Goal: Information Seeking & Learning: Learn about a topic

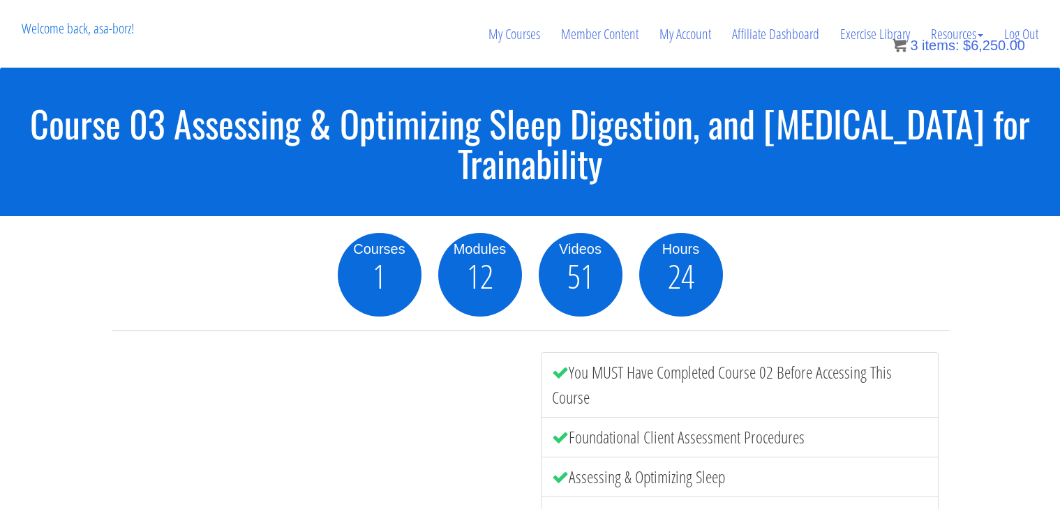
scroll to position [1511, 0]
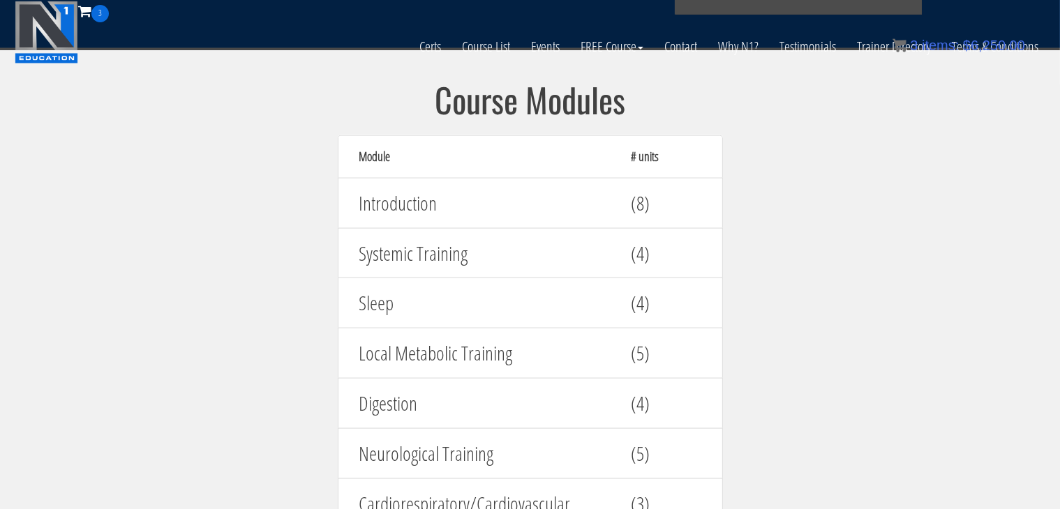
click at [427, 319] on div "Sleep (4)" at bounding box center [530, 303] width 385 height 51
drag, startPoint x: 520, startPoint y: 343, endPoint x: 334, endPoint y: 338, distance: 186.4
click at [334, 338] on div "Course Modules Module # units Introduction (8) Systemic Training (4) Sleep (4) …" at bounding box center [530, 438] width 419 height 712
copy h4 "Local Metabolic Training"
drag, startPoint x: 444, startPoint y: 402, endPoint x: 314, endPoint y: 399, distance: 130.5
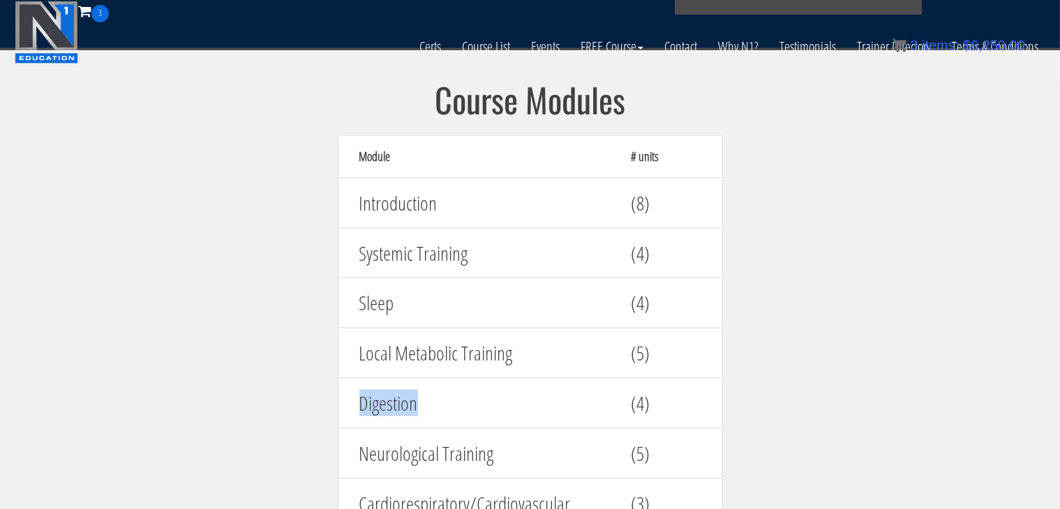
click at [314, 399] on section "Course Modules Module # units Introduction (8) Systemic Training (4) Sleep (4) …" at bounding box center [530, 437] width 1060 height 779
copy h4 "Digestion"
click at [770, 184] on section "Course Modules Module # units Introduction (8) Systemic Training (4) Sleep (4) …" at bounding box center [530, 437] width 1060 height 779
drag, startPoint x: 427, startPoint y: 404, endPoint x: 316, endPoint y: 394, distance: 111.4
click at [316, 394] on section "Course Modules Module # units Introduction (8) Systemic Training (4) Sleep (4) …" at bounding box center [530, 437] width 1060 height 779
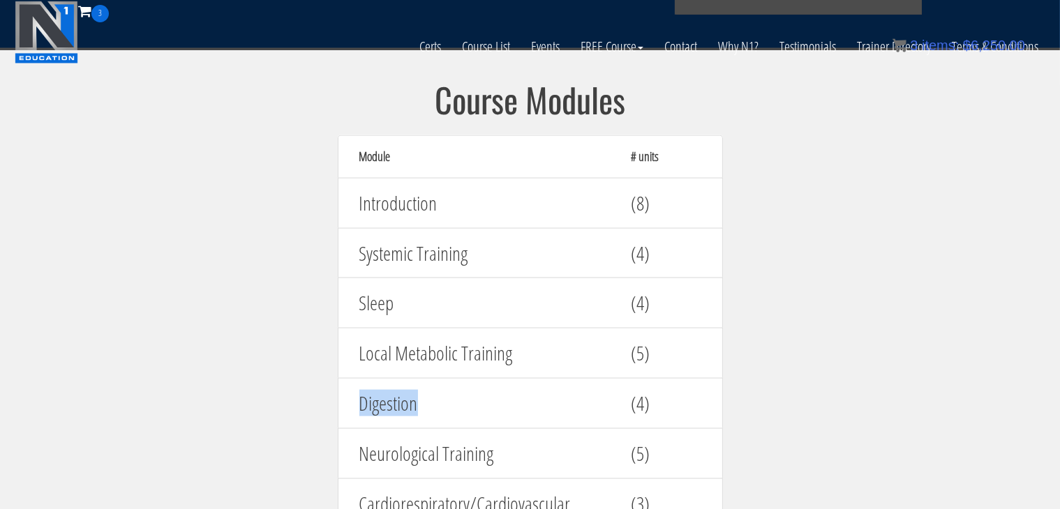
copy h4 "Digestion"
click at [479, 258] on h4 "Systemic Training" at bounding box center [484, 254] width 251 height 22
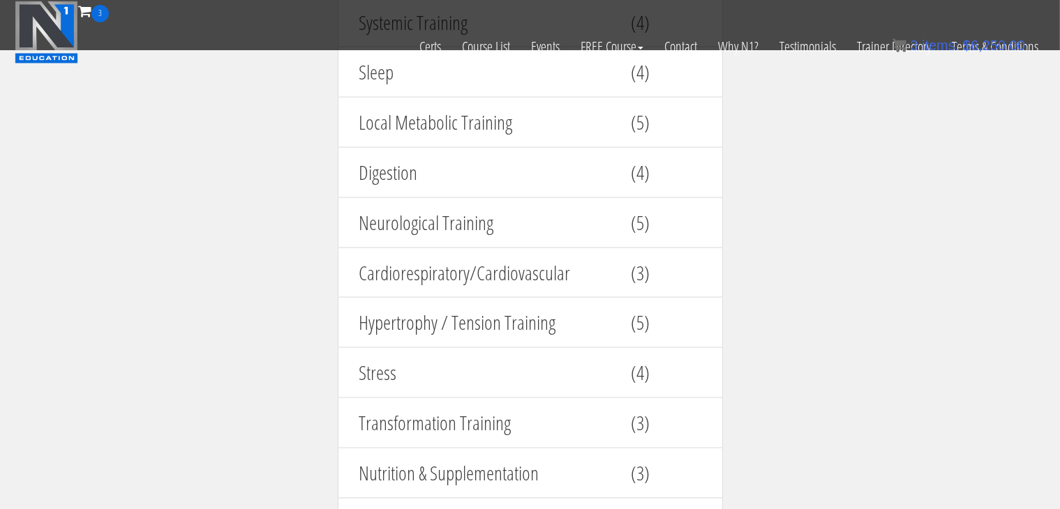
scroll to position [1744, 0]
drag, startPoint x: 505, startPoint y: 208, endPoint x: 348, endPoint y: 214, distance: 157.1
click at [349, 214] on div "Neurological Training" at bounding box center [485, 221] width 272 height 36
copy h4 "Neurological Training"
click at [781, 400] on section "Course Modules Module # units Introduction (8) Systemic Training (4) Sleep (4) …" at bounding box center [530, 204] width 1060 height 779
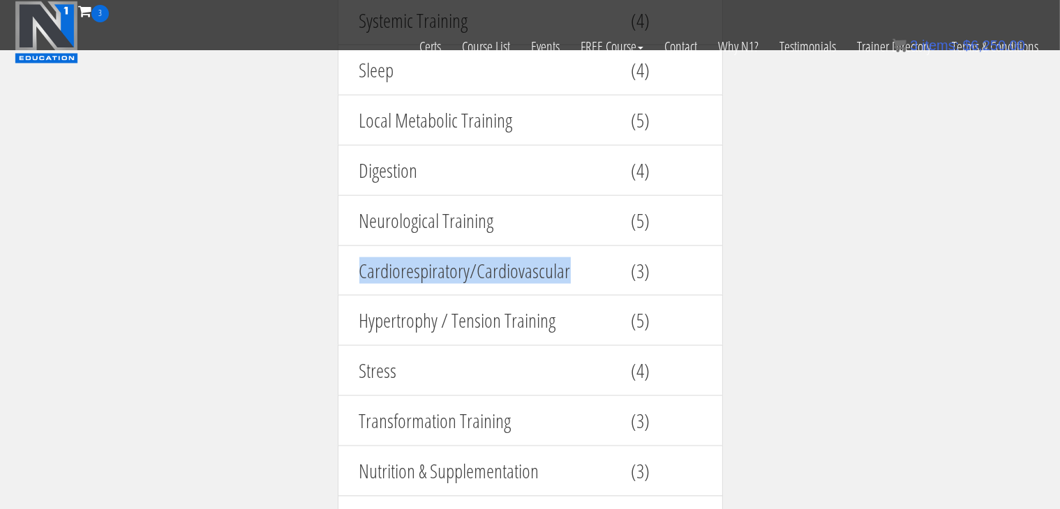
drag, startPoint x: 360, startPoint y: 262, endPoint x: 590, endPoint y: 271, distance: 229.8
click at [590, 271] on h4 "Cardiorespiratory/Cardiovascular" at bounding box center [484, 271] width 251 height 22
copy h4 "Cardiorespiratory/Cardiovascular"
click at [888, 400] on section "Course Modules Module # units Introduction (8) Systemic Training (4) Sleep (4) …" at bounding box center [530, 204] width 1060 height 779
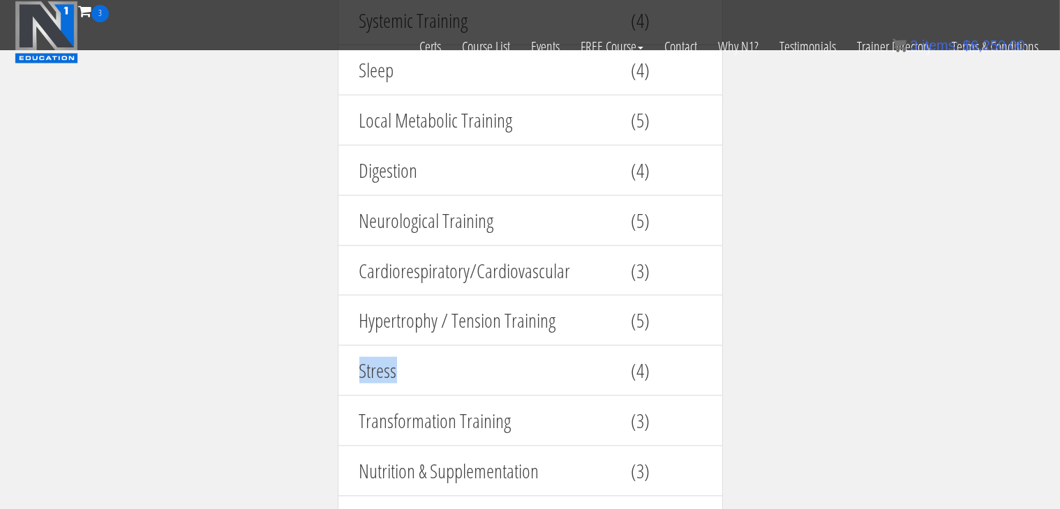
drag, startPoint x: 427, startPoint y: 359, endPoint x: 308, endPoint y: 356, distance: 118.7
click at [308, 356] on section "Course Modules Module # units Introduction (8) Systemic Training (4) Sleep (4) …" at bounding box center [530, 204] width 1060 height 779
copy h4 "Stress"
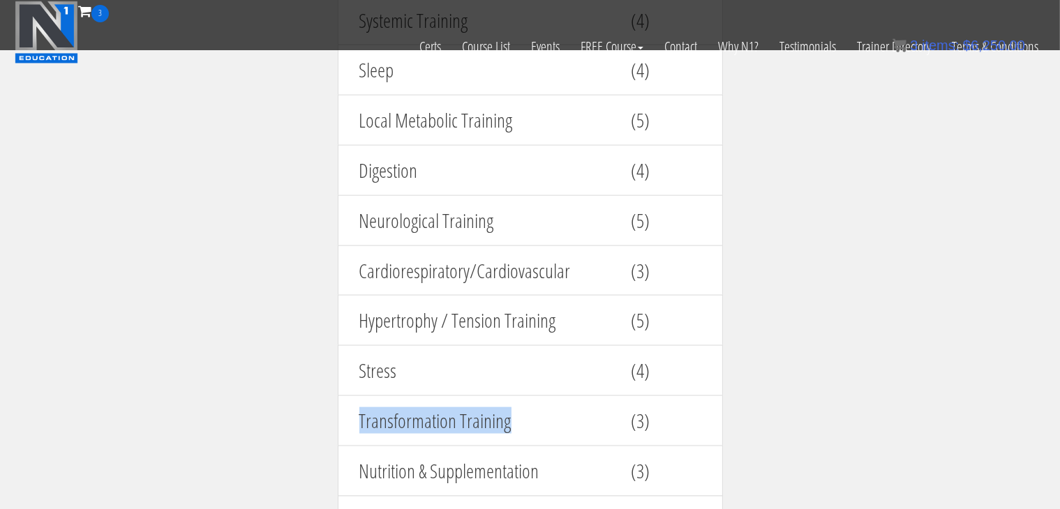
drag, startPoint x: 502, startPoint y: 414, endPoint x: 270, endPoint y: 411, distance: 232.4
click at [270, 411] on section "Course Modules Module # units Introduction (8) Systemic Training (4) Sleep (4) …" at bounding box center [530, 204] width 1060 height 779
copy h4 "Transformation Training"
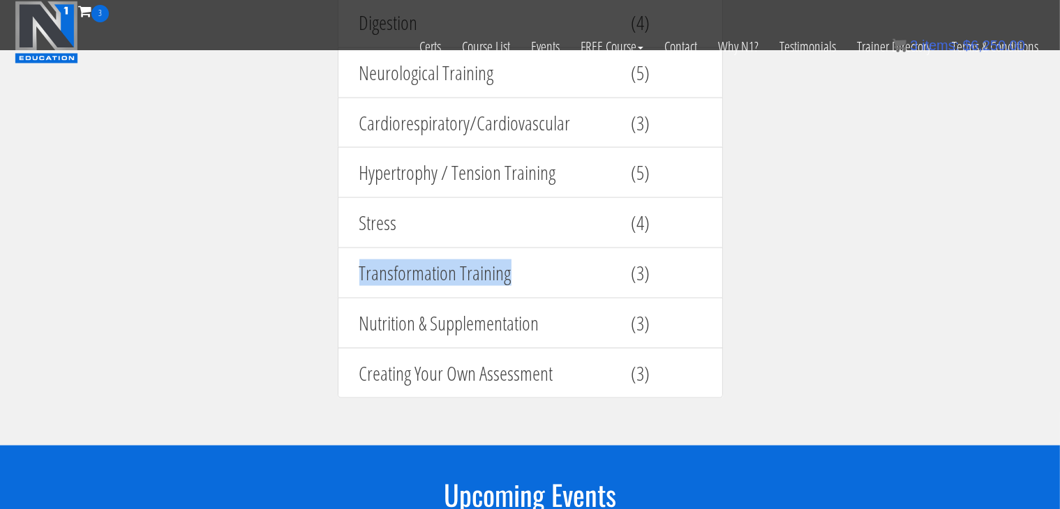
scroll to position [1884, 0]
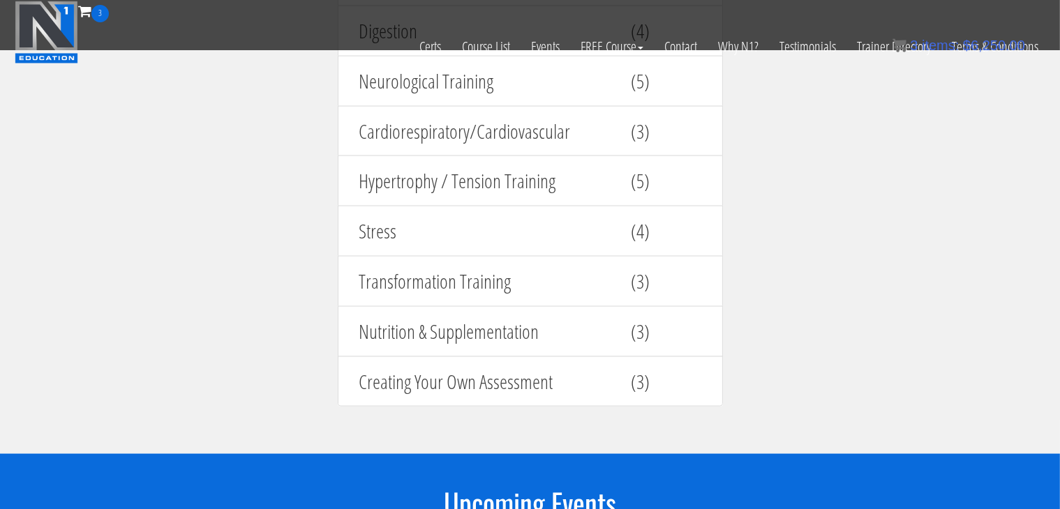
click at [749, 276] on section "Course Modules Module # units Introduction (8) Systemic Training (4) Sleep (4) …" at bounding box center [530, 65] width 1060 height 779
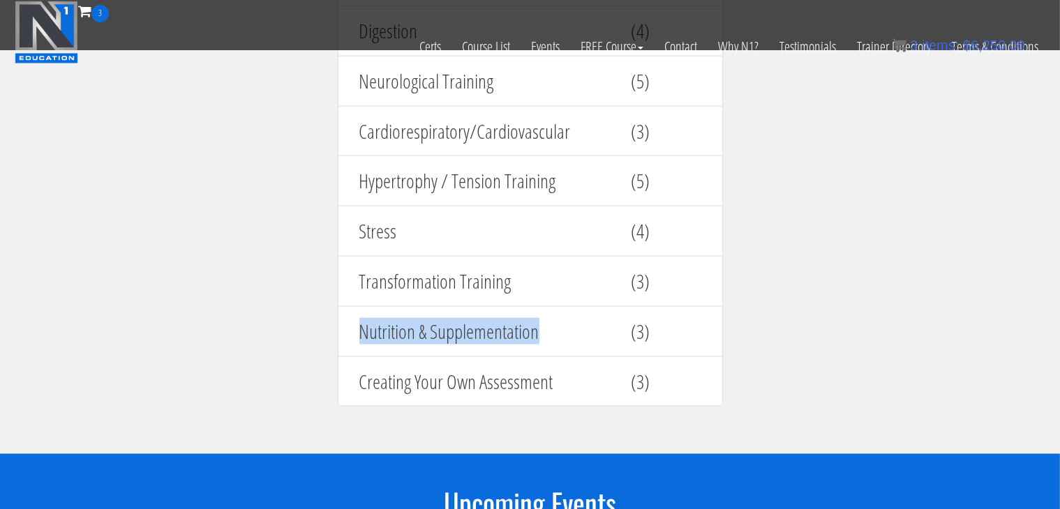
drag, startPoint x: 543, startPoint y: 319, endPoint x: 349, endPoint y: 312, distance: 194.1
click at [350, 314] on div "Nutrition & Supplementation" at bounding box center [485, 332] width 272 height 36
copy h4 "Nutrition & Supplementation"
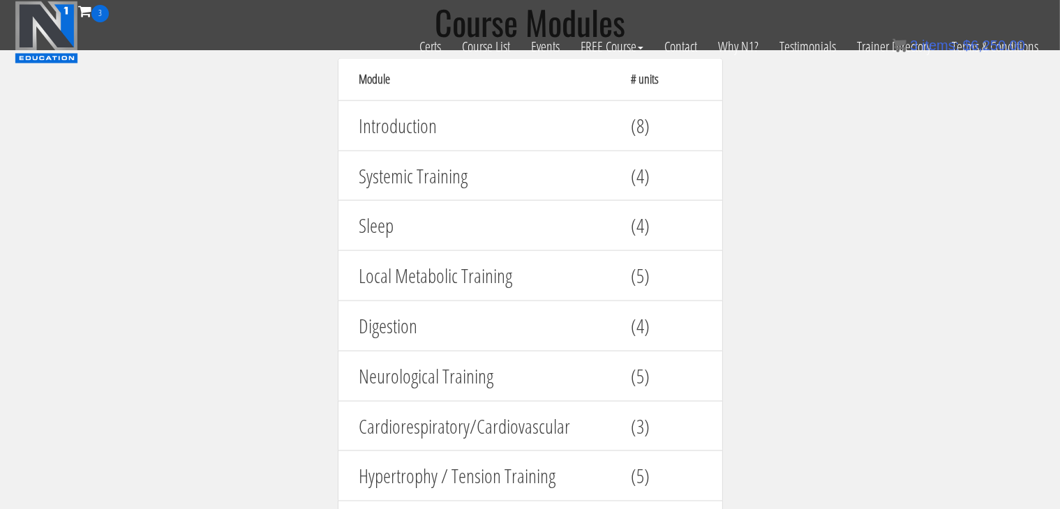
scroll to position [1658, 0]
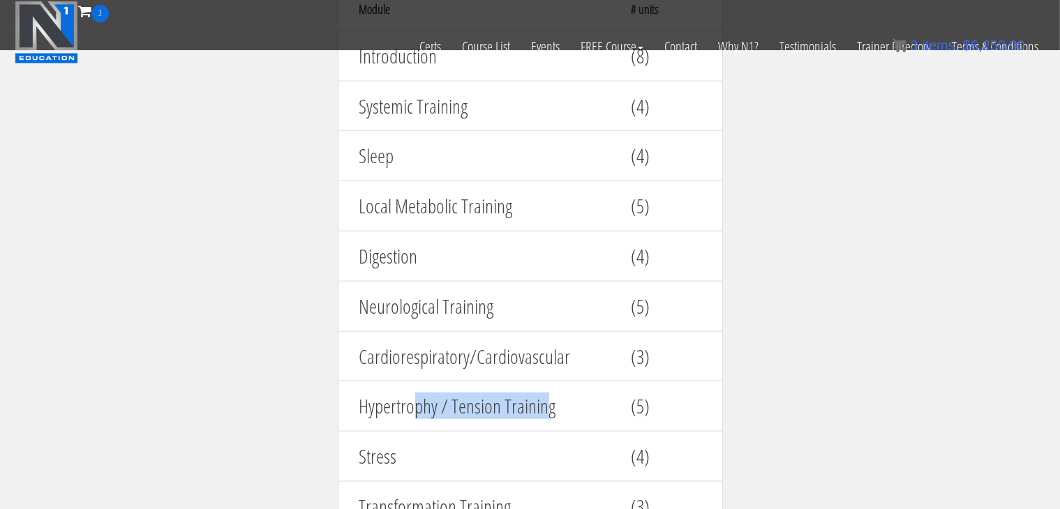
drag, startPoint x: 549, startPoint y: 404, endPoint x: 414, endPoint y: 403, distance: 135.4
click at [414, 403] on h4 "Hypertrophy / Tension Training" at bounding box center [484, 407] width 251 height 22
click at [576, 398] on h4 "Hypertrophy / Tension Training" at bounding box center [484, 407] width 251 height 22
drag, startPoint x: 567, startPoint y: 400, endPoint x: 350, endPoint y: 384, distance: 216.9
click at [350, 389] on div "Hypertrophy / Tension Training" at bounding box center [485, 407] width 272 height 36
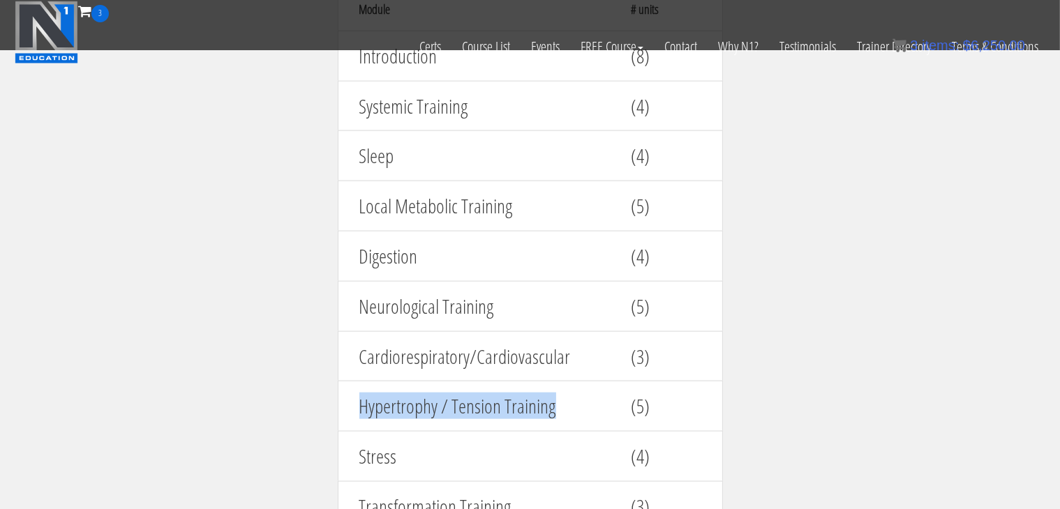
copy h4 "Hypertrophy / Tension Training"
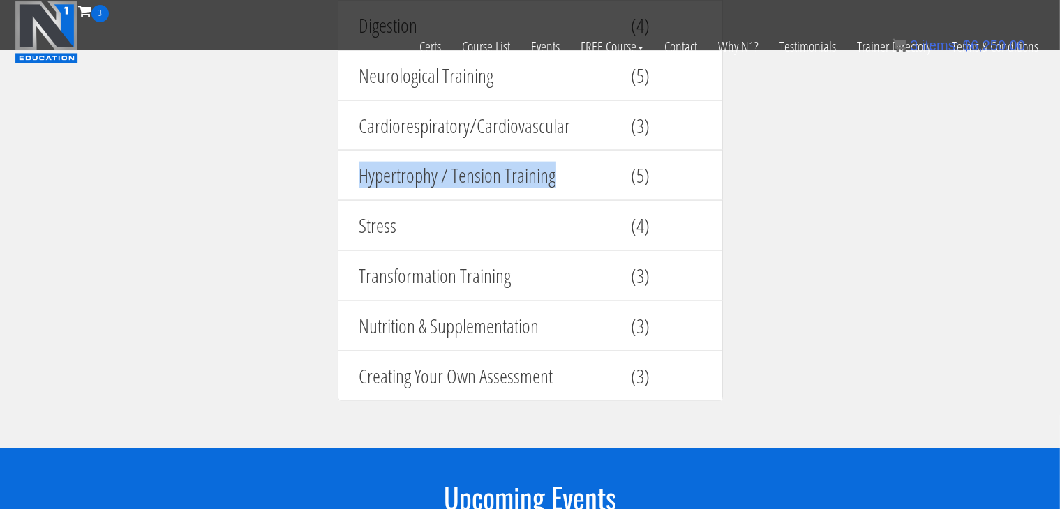
scroll to position [1889, 0]
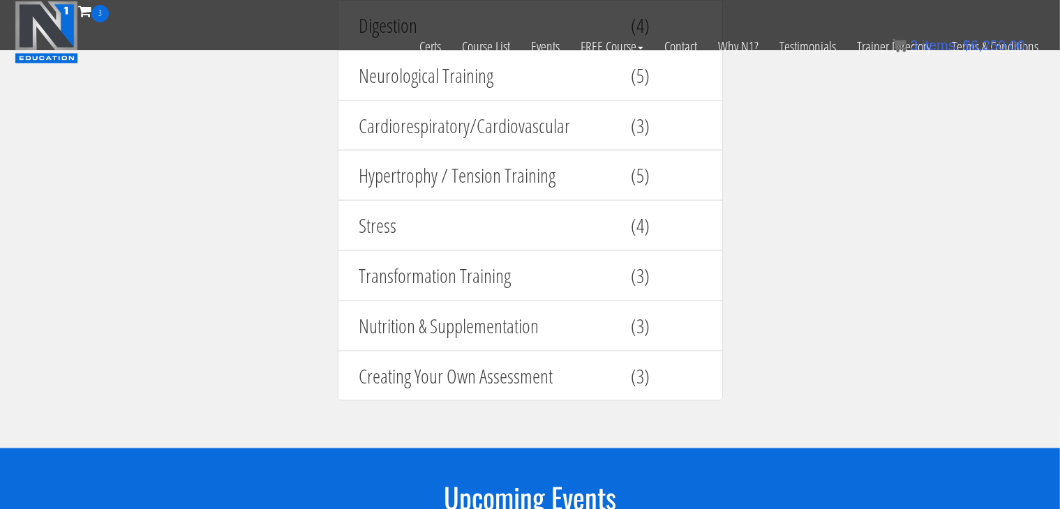
click at [274, 293] on section "Course Modules Module # units Introduction (8) Systemic Training (4) Sleep (4) …" at bounding box center [530, 59] width 1060 height 779
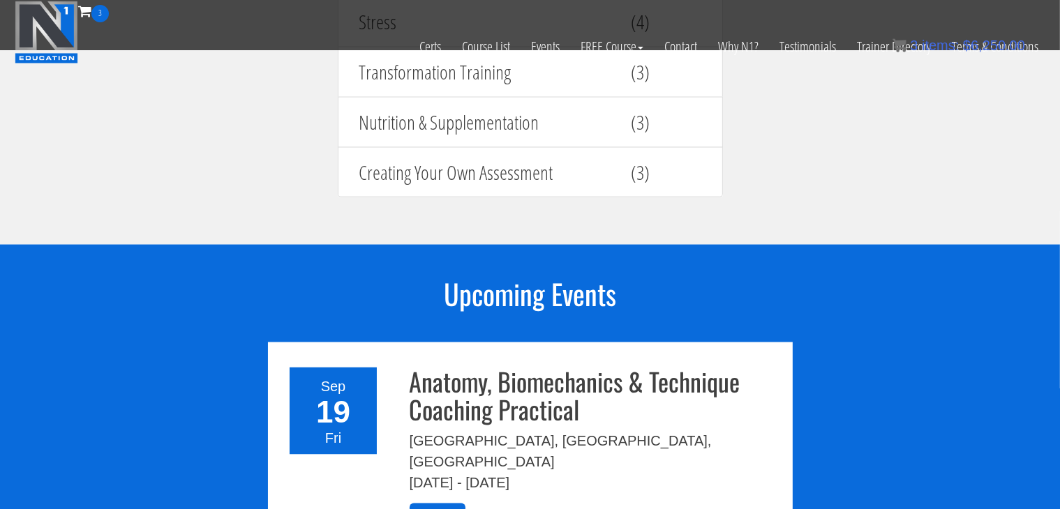
scroll to position [2093, 0]
drag, startPoint x: 510, startPoint y: 166, endPoint x: 341, endPoint y: 168, distance: 168.9
click at [341, 168] on div "Creating Your Own Assessment (3)" at bounding box center [530, 172] width 385 height 51
copy h4 "Creating Your Own Assessment"
click at [337, 300] on h2 "Upcoming Events" at bounding box center [530, 293] width 525 height 31
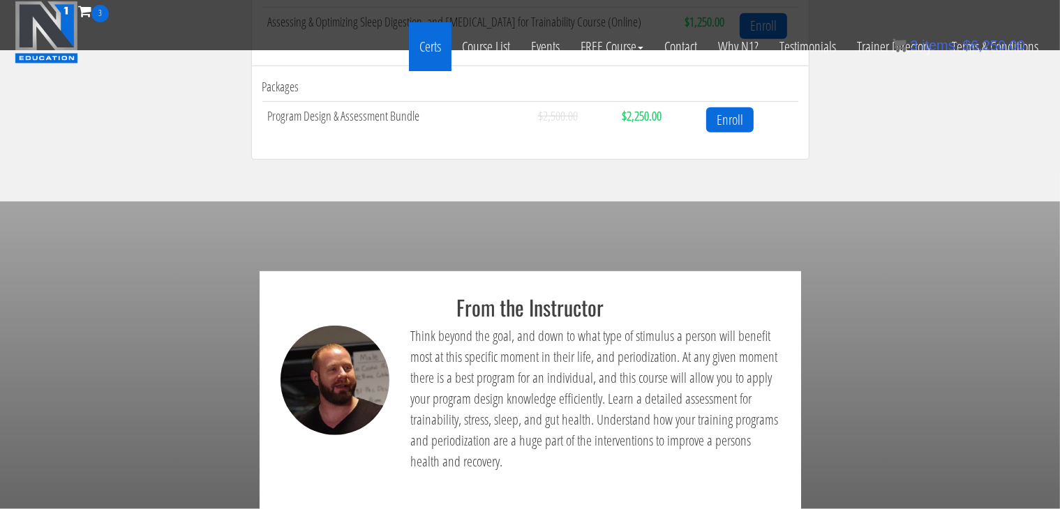
scroll to position [698, 0]
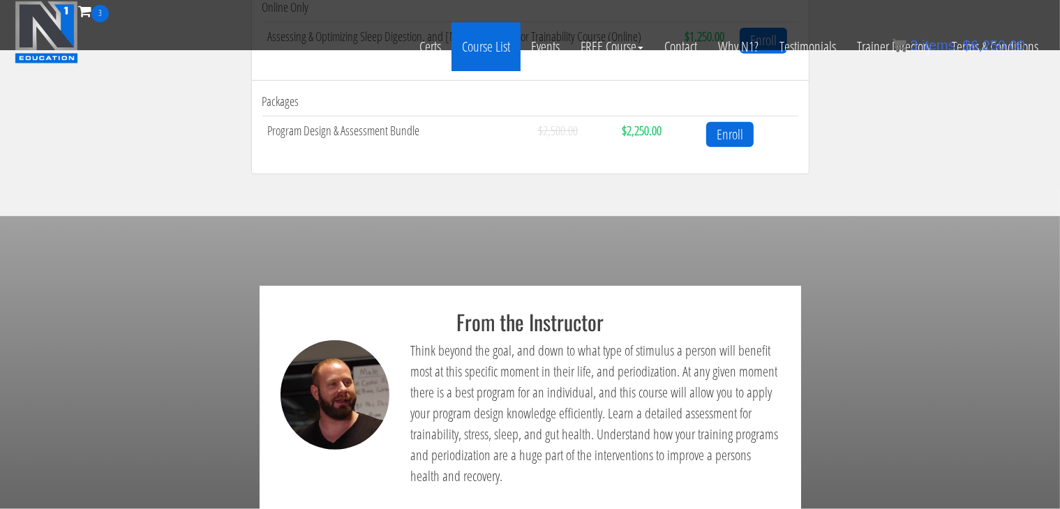
click at [490, 47] on link "Course List" at bounding box center [485, 46] width 69 height 49
click at [478, 49] on link "Course List" at bounding box center [485, 46] width 69 height 49
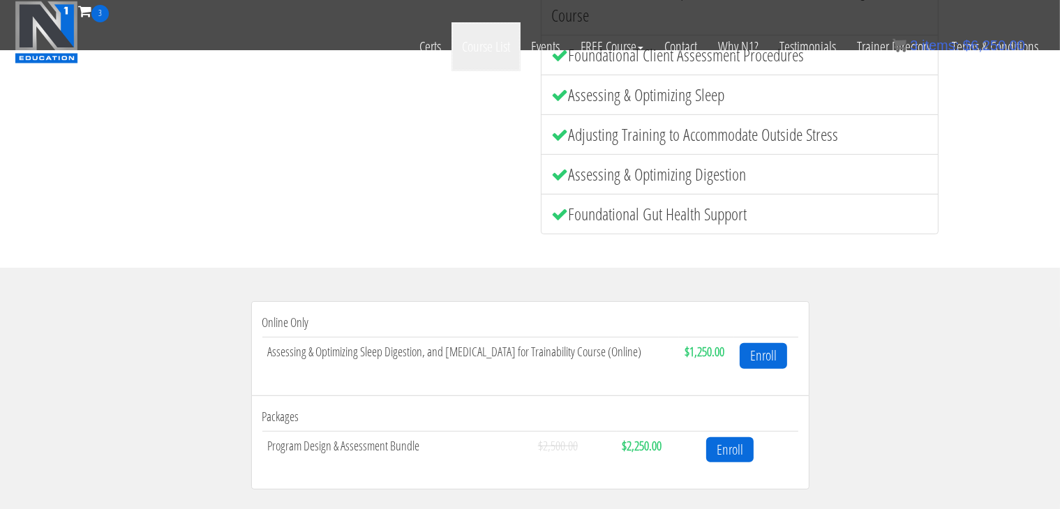
scroll to position [350, 0]
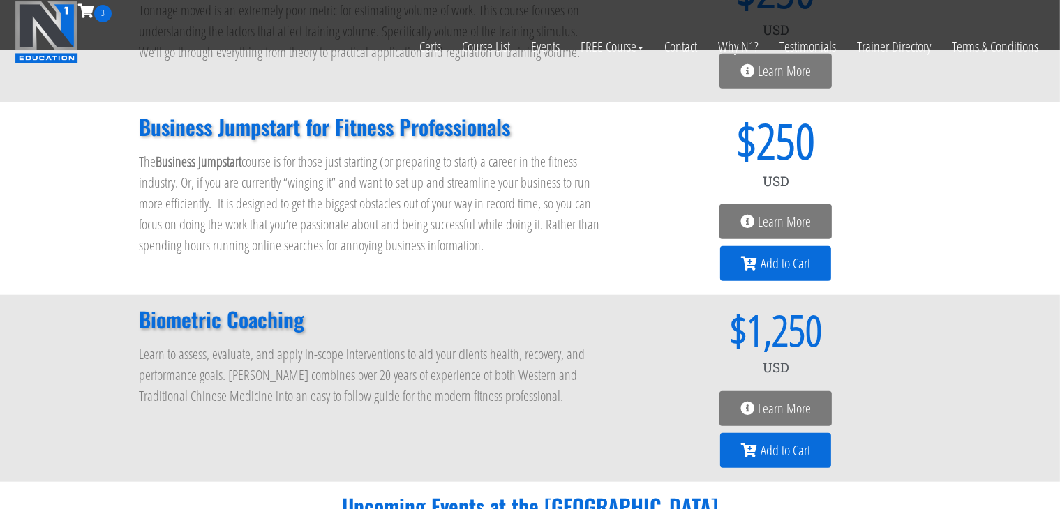
scroll to position [1279, 0]
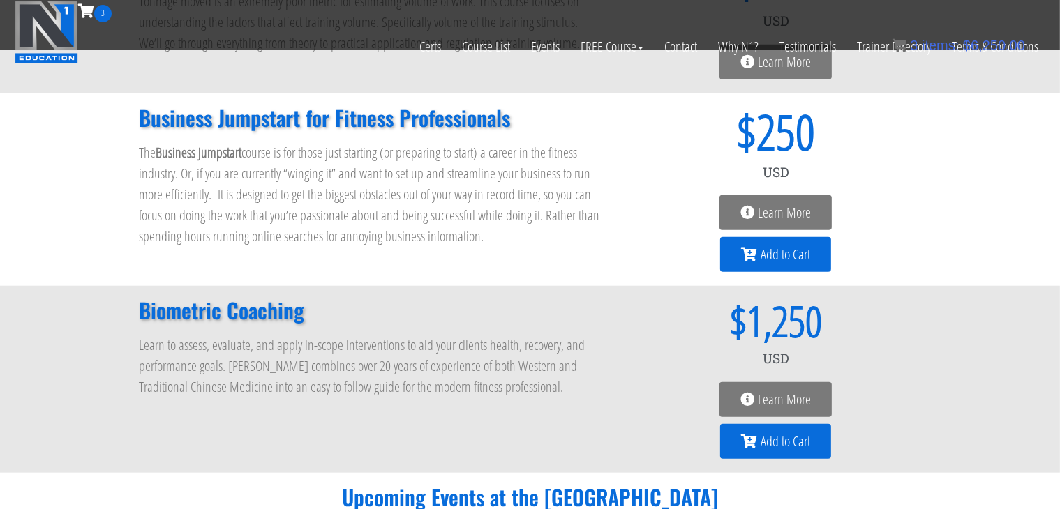
click at [459, 234] on p "The Business Jumpstart course is for those just starting (or preparing to start…" at bounding box center [371, 194] width 463 height 105
click at [514, 233] on p "The Business Jumpstart course is for those just starting (or preparing to start…" at bounding box center [371, 194] width 463 height 105
drag, startPoint x: 141, startPoint y: 320, endPoint x: 319, endPoint y: 294, distance: 179.7
click at [319, 294] on div "Biometric Coaching Learn to assess, evaluate, and apply in-scope interventions …" at bounding box center [371, 379] width 477 height 173
click at [310, 274] on div at bounding box center [310, 274] width 0 height 0
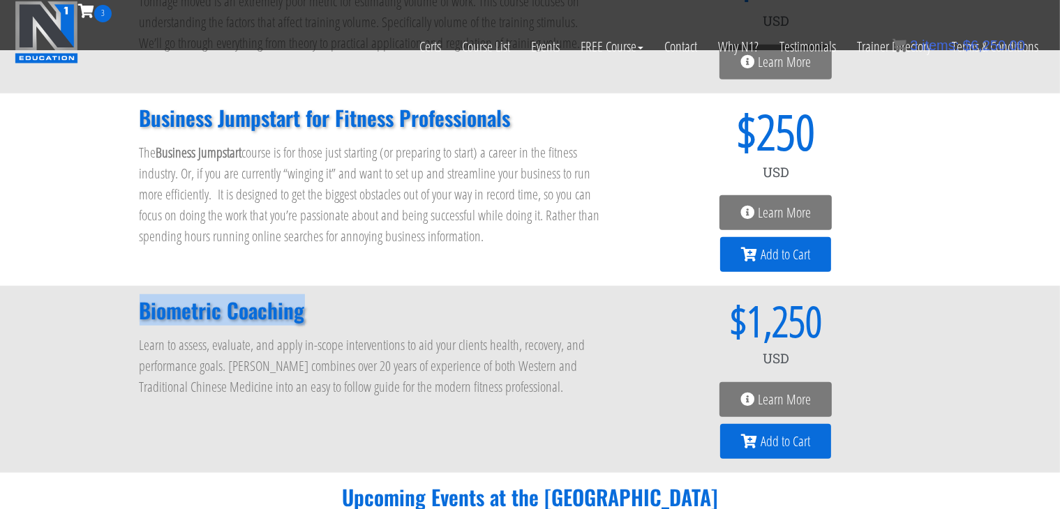
click at [301, 311] on h2 "Biometric Coaching" at bounding box center [371, 310] width 463 height 21
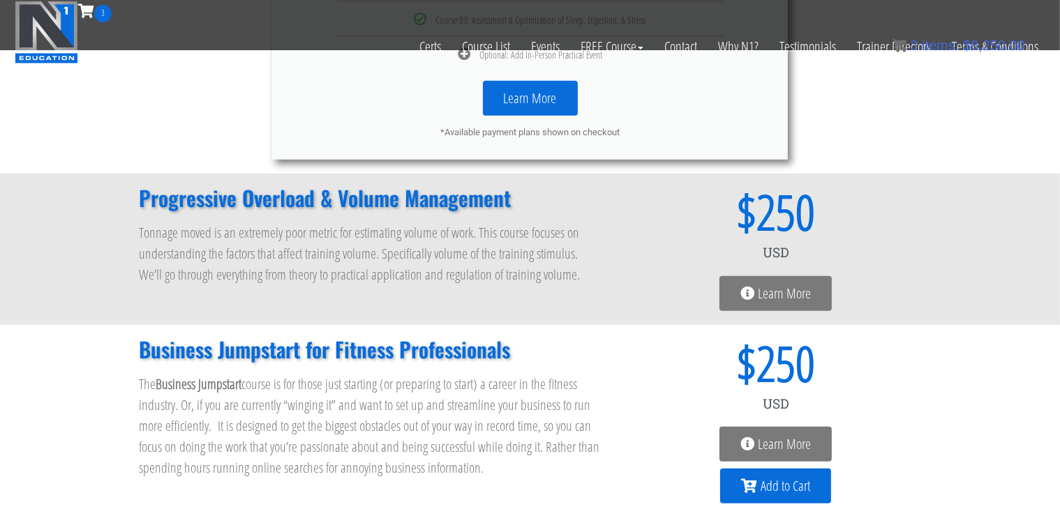
scroll to position [1047, 0]
click at [771, 294] on span "Learn More" at bounding box center [784, 294] width 53 height 14
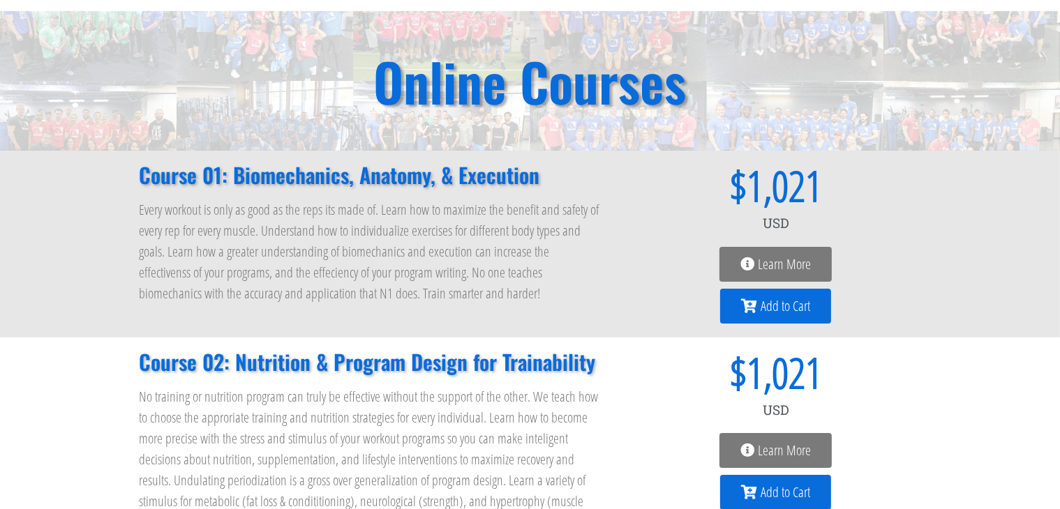
scroll to position [116, 0]
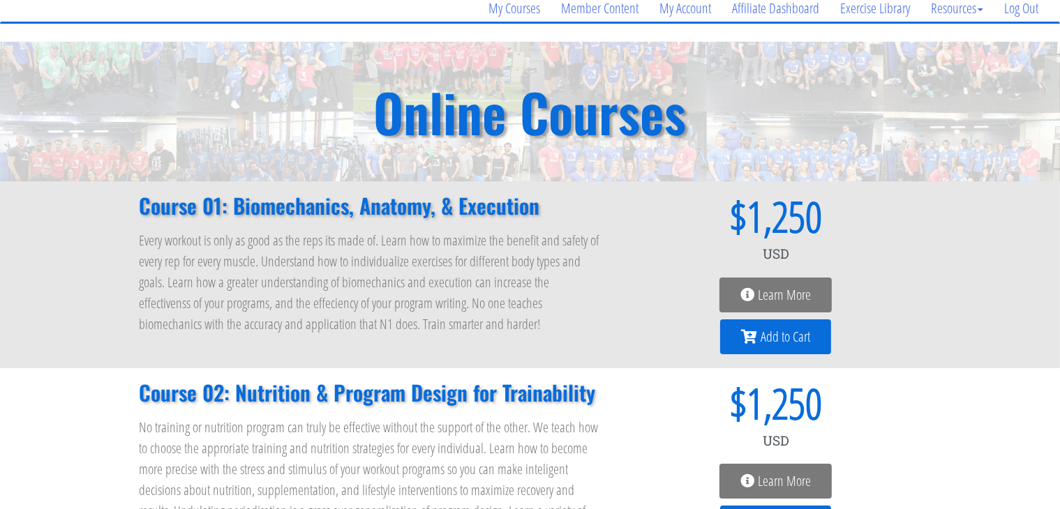
click at [145, 207] on h2 "Course 01: Biomechanics, Anatomy, & Execution" at bounding box center [371, 205] width 463 height 21
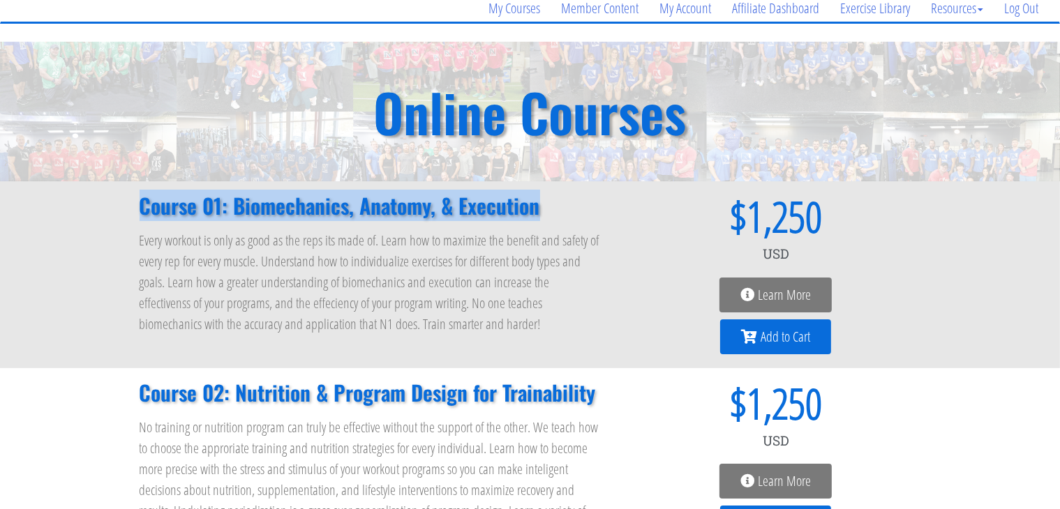
drag, startPoint x: 134, startPoint y: 207, endPoint x: 551, endPoint y: 206, distance: 416.5
click at [551, 206] on div "Course 01: Biomechanics, Anatomy, & Execution Every workout is only as good as …" at bounding box center [371, 274] width 477 height 173
copy h2 "Course 01: Biomechanics, Anatomy, & Execution"
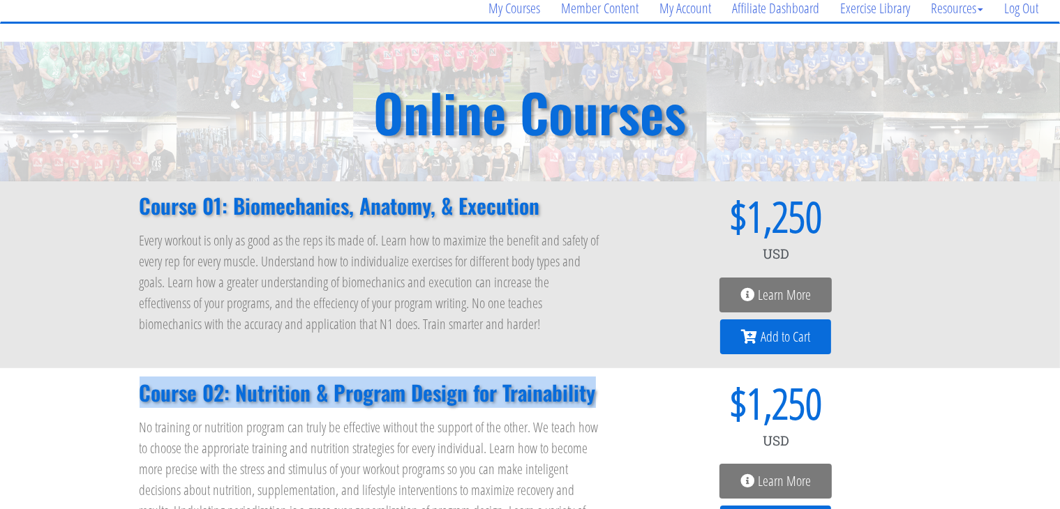
drag, startPoint x: 133, startPoint y: 389, endPoint x: 605, endPoint y: 385, distance: 472.4
click at [605, 385] on div "Course 02: Nutrition & Program Design for Trainability No training or nutrition…" at bounding box center [371, 483] width 477 height 216
copy h2 "Course 02: Nutrition & Program Design for Trainability"
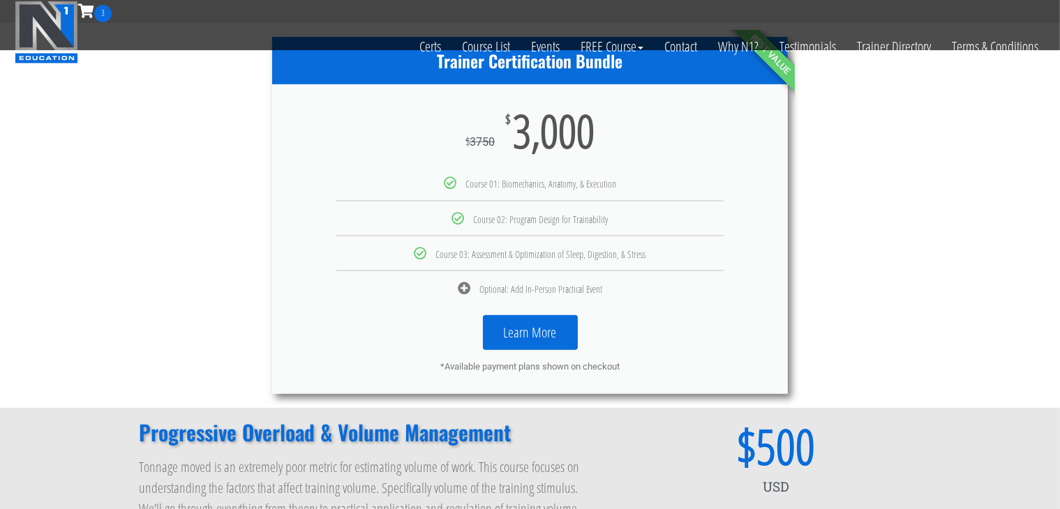
scroll to position [814, 0]
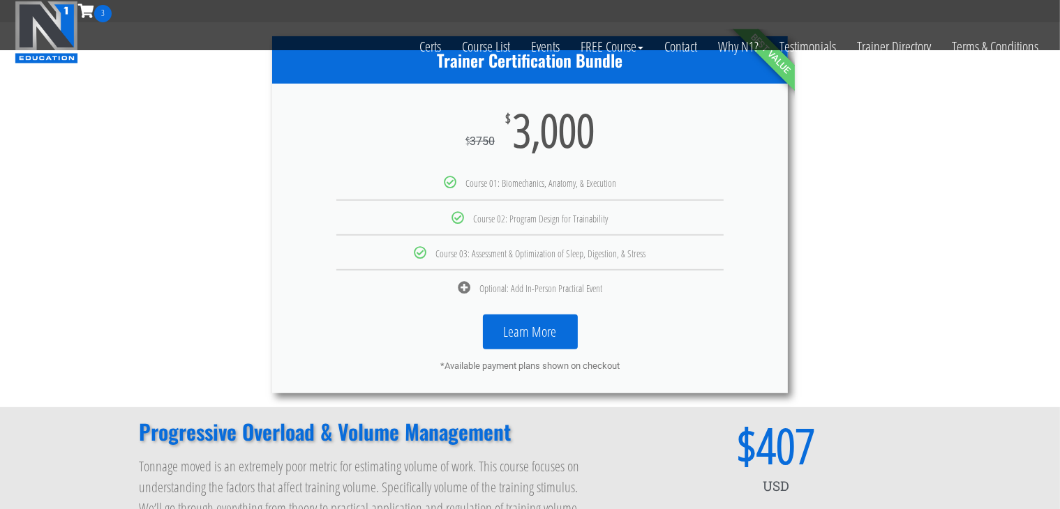
click at [283, 218] on div "Course 02: Program Design for Trainability" at bounding box center [530, 217] width 495 height 13
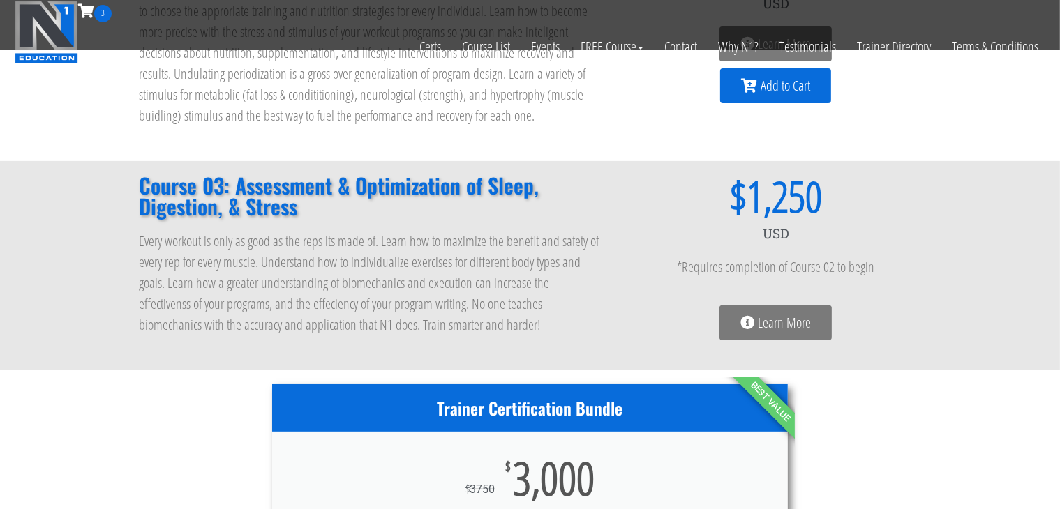
scroll to position [465, 0]
